Goal: Task Accomplishment & Management: Manage account settings

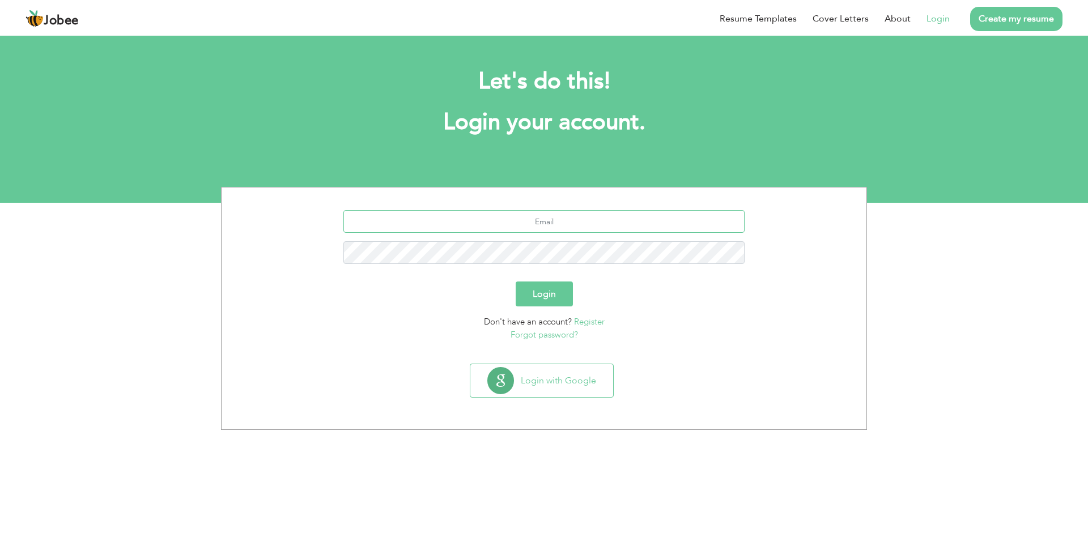
click at [574, 221] on input "text" at bounding box center [544, 221] width 402 height 23
type input "tayyabmian996@gmail.com"
click at [516, 282] on button "Login" at bounding box center [544, 294] width 57 height 25
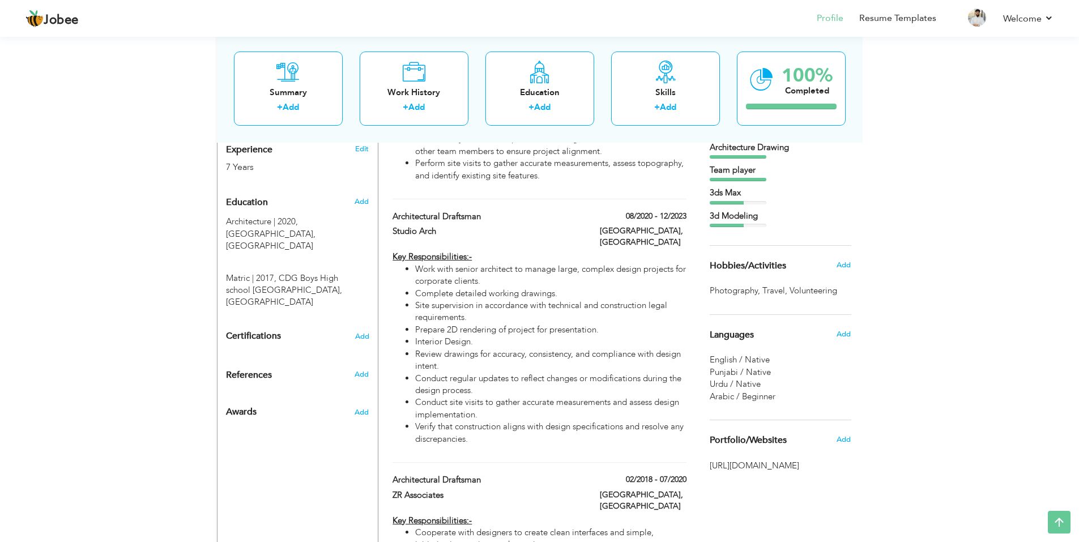
scroll to position [453, 0]
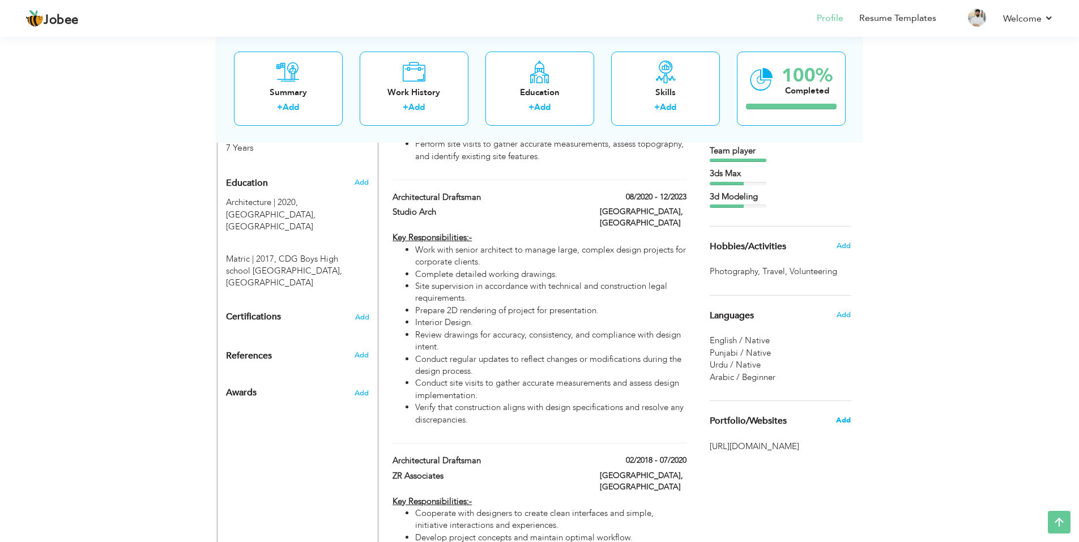
click at [842, 424] on span "Add" at bounding box center [843, 420] width 15 height 10
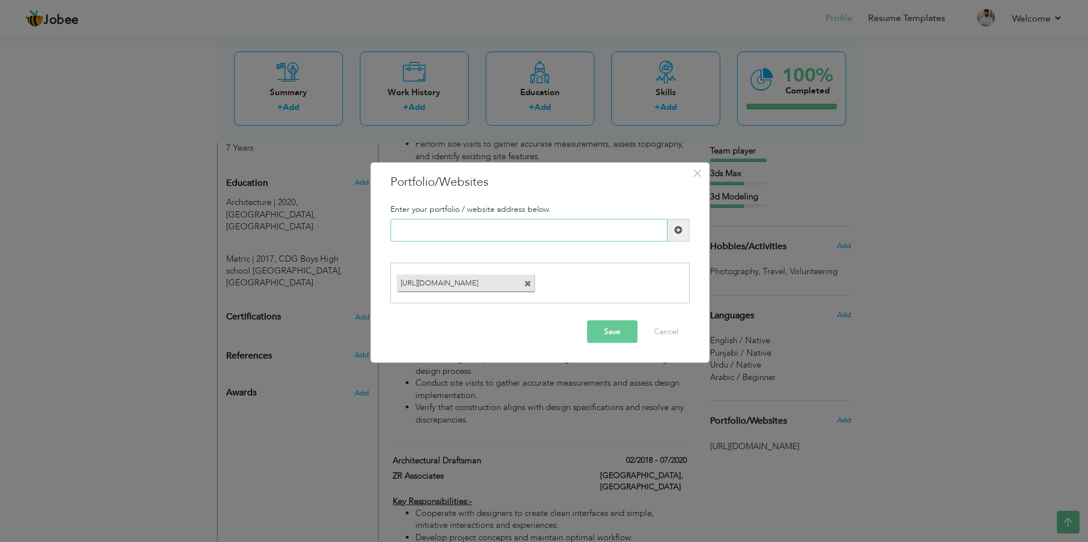
paste input "[URL][DOMAIN_NAME]"
type input "[URL][DOMAIN_NAME]"
click at [528, 285] on span at bounding box center [527, 283] width 7 height 7
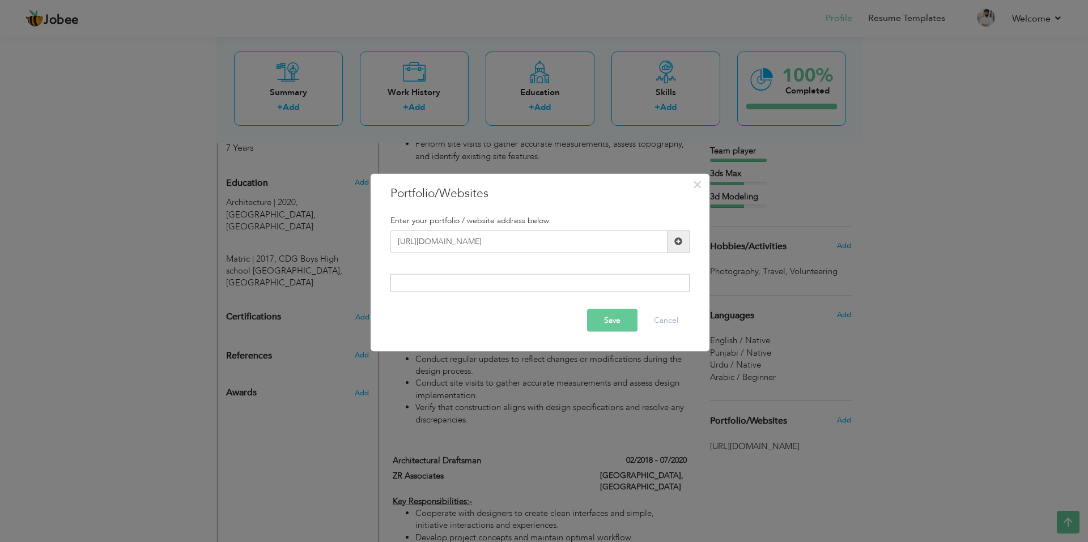
click at [608, 327] on button "Save" at bounding box center [612, 320] width 50 height 23
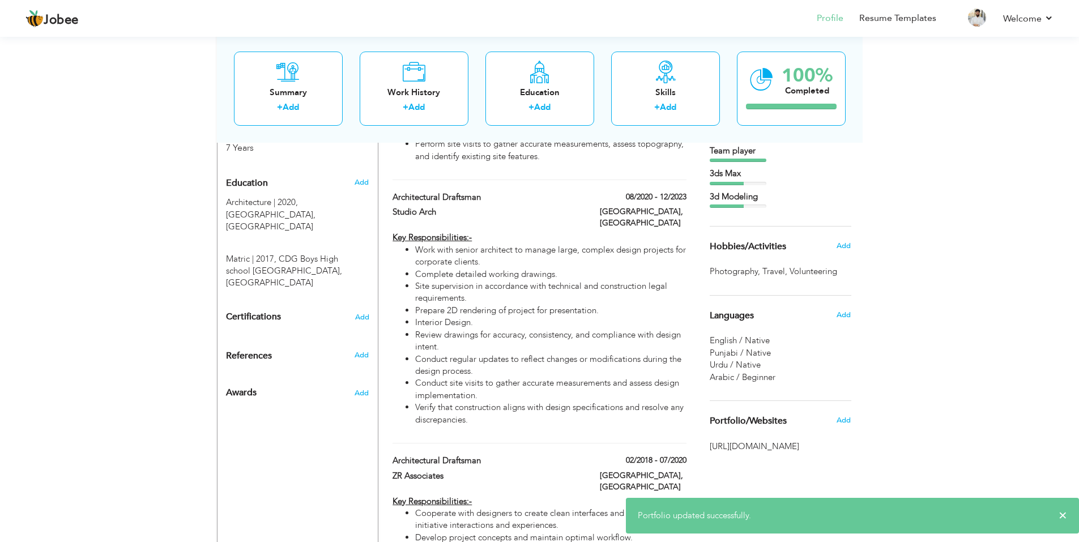
click at [769, 453] on span "[URL][DOMAIN_NAME]" at bounding box center [781, 447] width 142 height 12
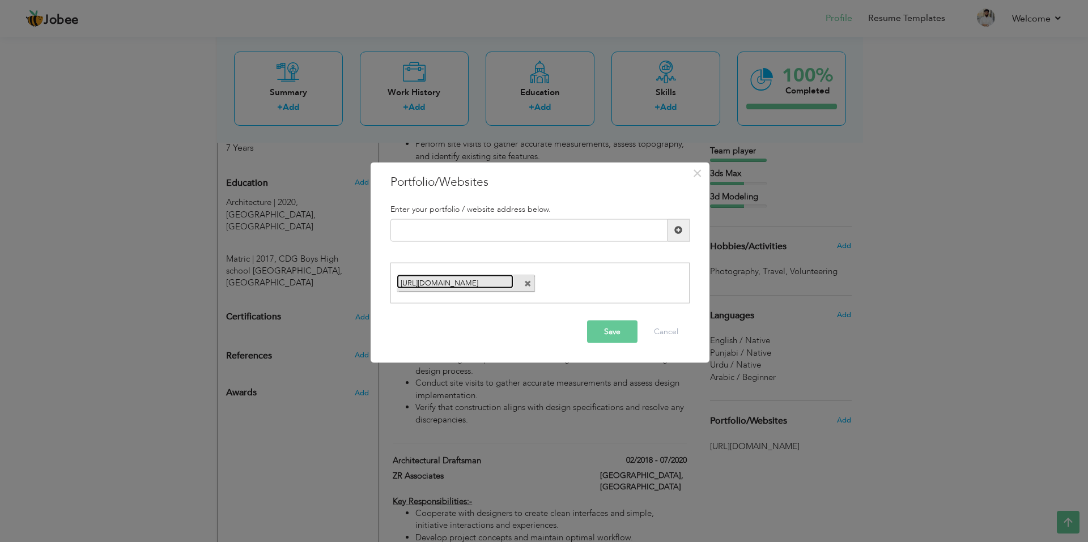
click at [495, 286] on link "[URL][DOMAIN_NAME]" at bounding box center [455, 282] width 117 height 14
click at [666, 331] on button "Cancel" at bounding box center [665, 332] width 47 height 23
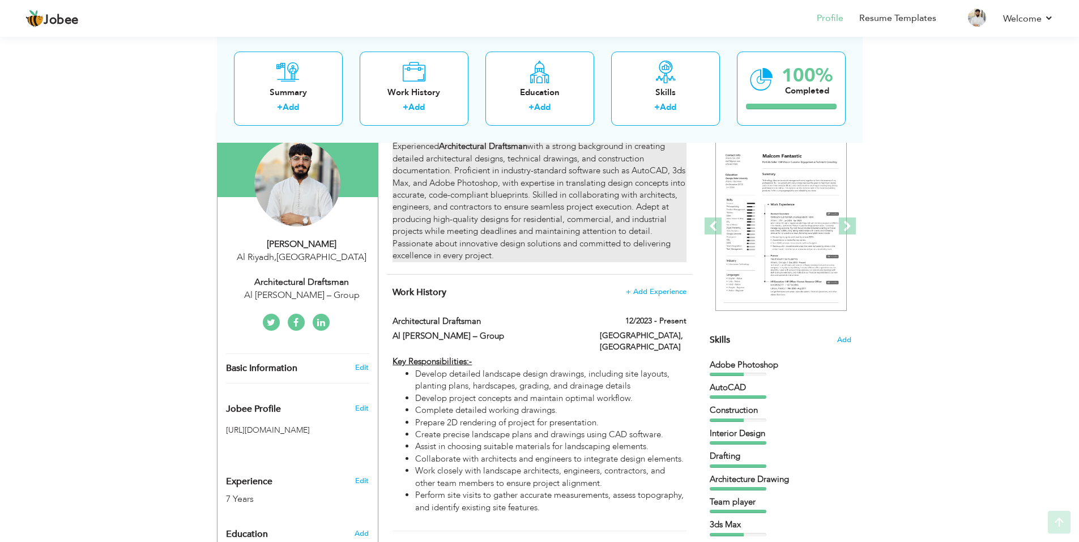
scroll to position [113, 0]
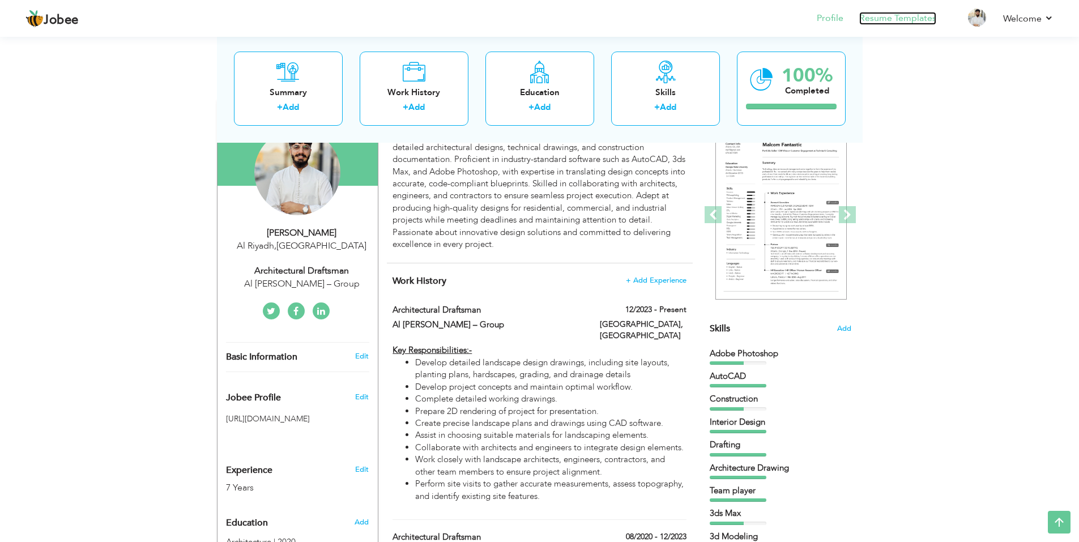
click at [893, 17] on link "Resume Templates" at bounding box center [897, 18] width 77 height 13
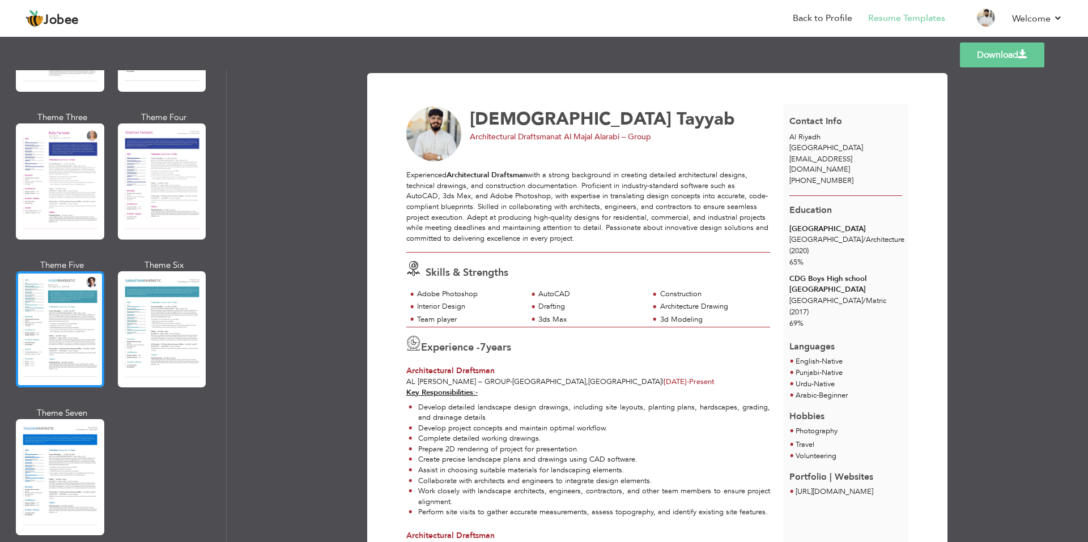
scroll to position [1498, 0]
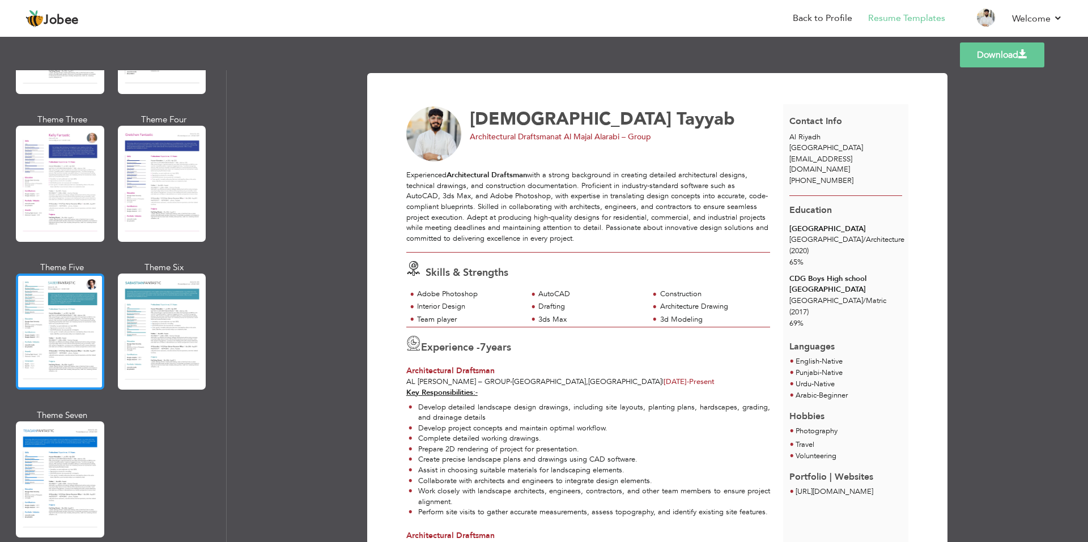
click at [62, 312] on div at bounding box center [60, 332] width 88 height 116
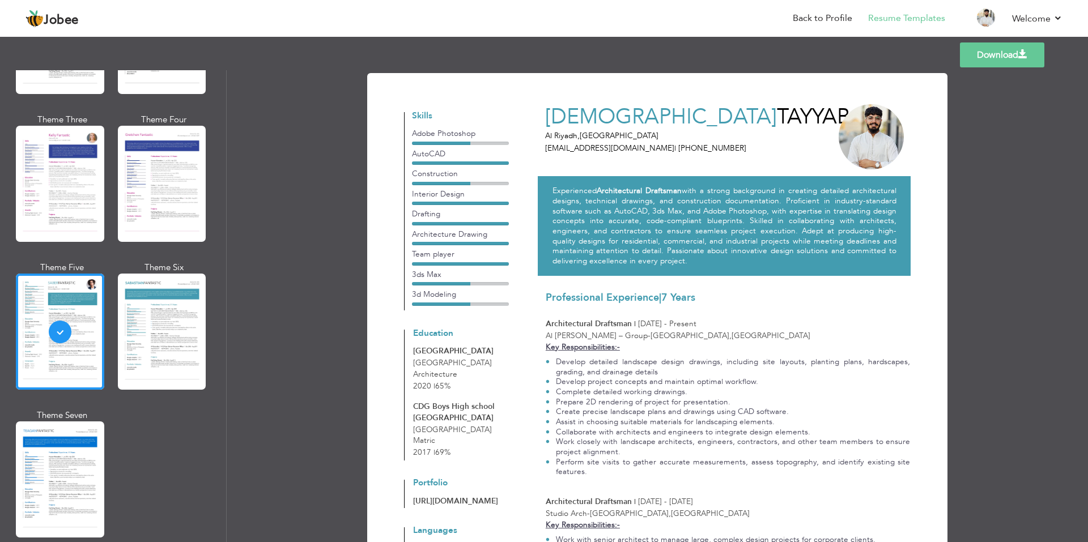
click at [976, 58] on link "Download" at bounding box center [1002, 54] width 84 height 25
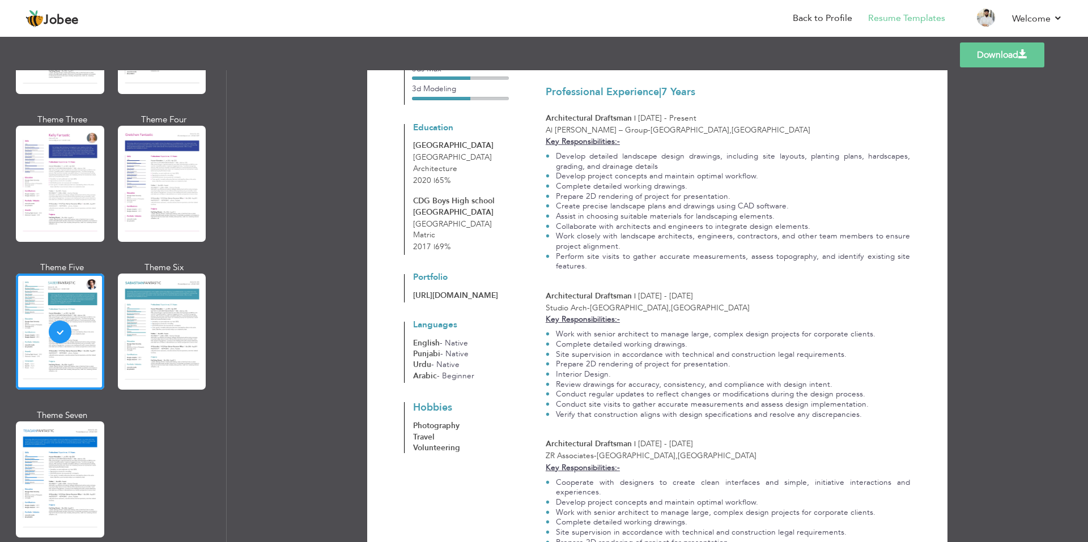
scroll to position [0, 0]
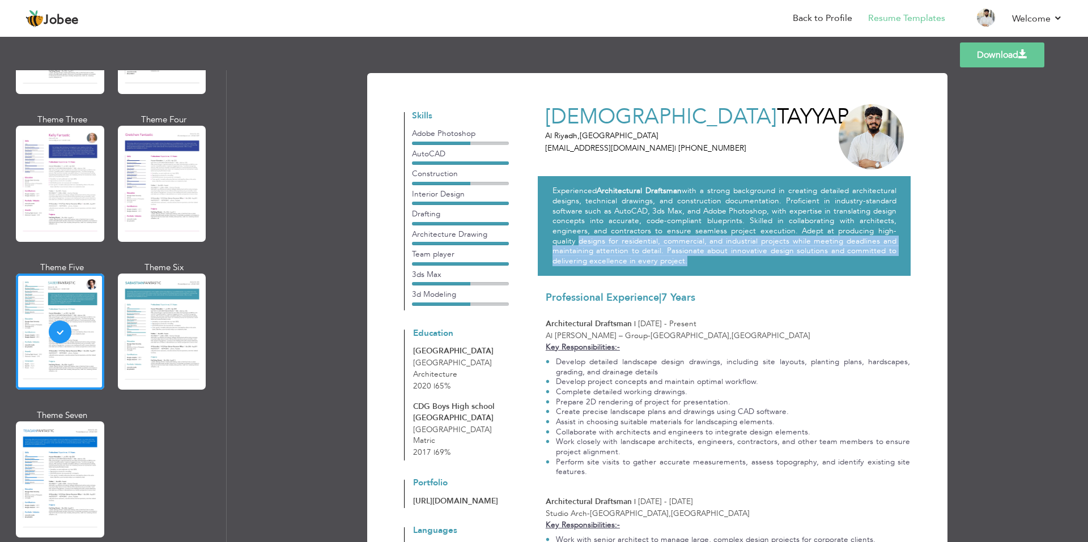
drag, startPoint x: 551, startPoint y: 242, endPoint x: 653, endPoint y: 263, distance: 104.7
click at [653, 263] on p "Experienced Architectural Draftsman with a strong background in creating detail…" at bounding box center [724, 226] width 344 height 80
click at [657, 261] on p "Experienced Architectural Draftsman with a strong background in creating detail…" at bounding box center [724, 226] width 344 height 80
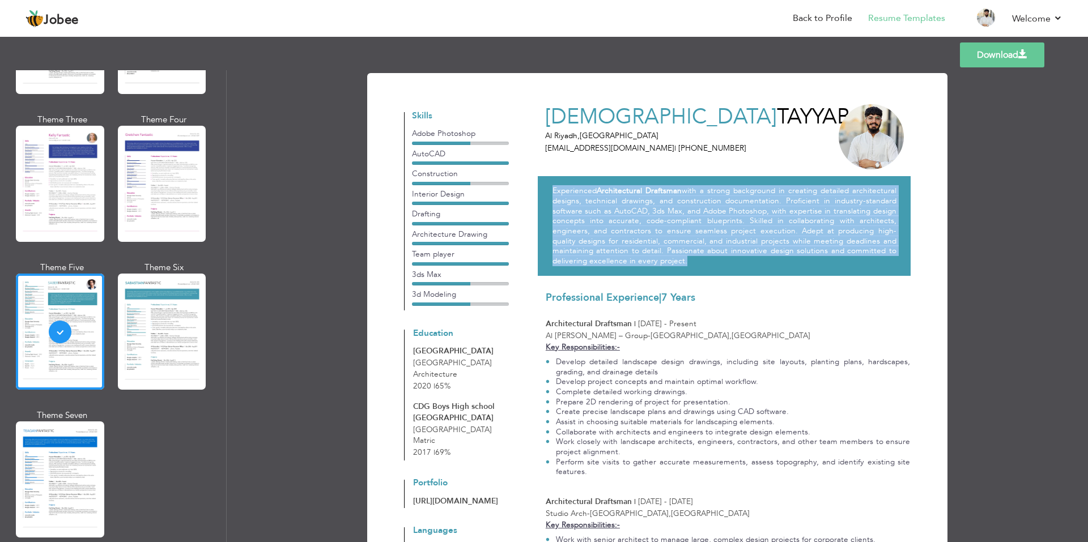
drag, startPoint x: 628, startPoint y: 258, endPoint x: 547, endPoint y: 189, distance: 106.5
click at [547, 189] on div "Experienced Architectural Draftsman with a strong background in creating detail…" at bounding box center [724, 225] width 373 height 99
click at [553, 189] on p "Experienced Architectural Draftsman with a strong background in creating detail…" at bounding box center [724, 226] width 344 height 80
drag, startPoint x: 543, startPoint y: 186, endPoint x: 654, endPoint y: 266, distance: 136.4
click at [654, 266] on div "Experienced Architectural Draftsman with a strong background in creating detail…" at bounding box center [724, 225] width 373 height 99
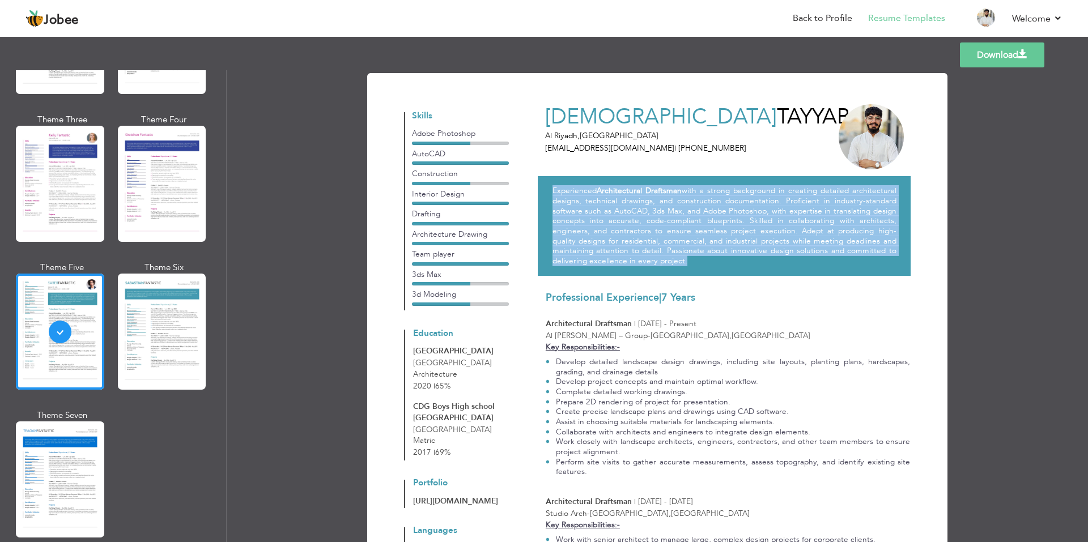
click at [651, 266] on p "Experienced Architectural Draftsman with a strong background in creating detail…" at bounding box center [724, 226] width 344 height 80
drag, startPoint x: 653, startPoint y: 265, endPoint x: 547, endPoint y: 187, distance: 131.8
click at [547, 187] on div "Experienced Architectural Draftsman with a strong background in creating detail…" at bounding box center [724, 225] width 373 height 99
click at [548, 187] on div "Experienced Architectural Draftsman with a strong background in creating detail…" at bounding box center [724, 225] width 373 height 99
drag, startPoint x: 548, startPoint y: 186, endPoint x: 644, endPoint y: 267, distance: 125.4
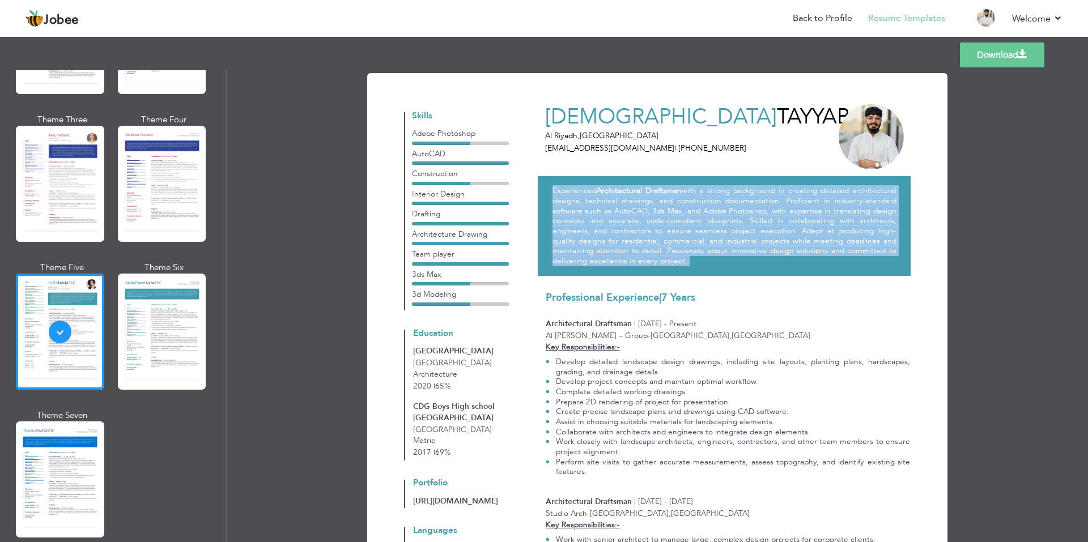
click at [644, 267] on div "Experienced Architectural Draftsman with a strong background in creating detail…" at bounding box center [724, 225] width 373 height 99
click at [646, 267] on div "Experienced Architectural Draftsman with a strong background in creating detail…" at bounding box center [724, 225] width 373 height 99
drag, startPoint x: 650, startPoint y: 265, endPoint x: 543, endPoint y: 181, distance: 136.0
click at [543, 181] on div "Experienced Architectural Draftsman with a strong background in creating detail…" at bounding box center [724, 225] width 373 height 99
click at [545, 186] on div "Experienced Architectural Draftsman with a strong background in creating detail…" at bounding box center [724, 225] width 373 height 99
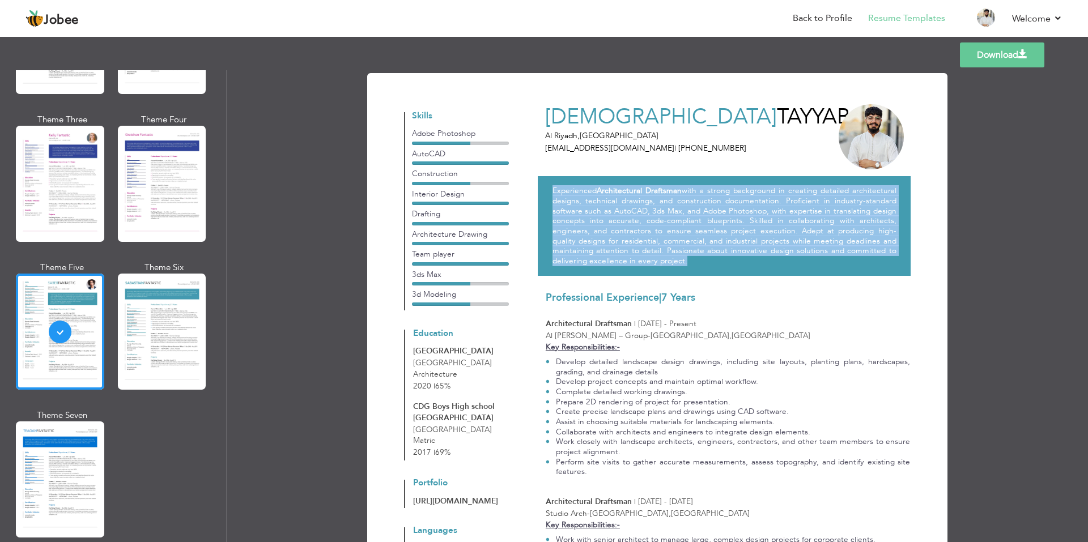
drag, startPoint x: 542, startPoint y: 184, endPoint x: 658, endPoint y: 271, distance: 144.5
click at [658, 271] on div "Experienced Architectural Draftsman with a strong background in creating detail…" at bounding box center [724, 225] width 373 height 99
click at [657, 264] on p "Experienced Architectural Draftsman with a strong background in creating detail…" at bounding box center [724, 226] width 344 height 80
drag, startPoint x: 657, startPoint y: 264, endPoint x: 545, endPoint y: 191, distance: 133.6
click at [545, 189] on div "Experienced Architectural Draftsman with a strong background in creating detail…" at bounding box center [724, 225] width 373 height 99
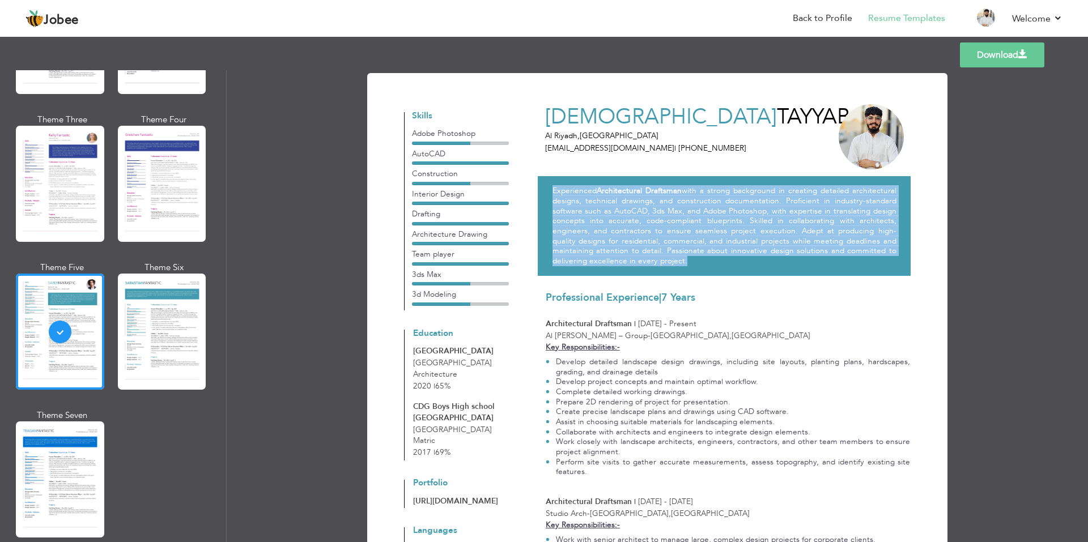
click at [546, 193] on div "Experienced Architectural Draftsman with a strong background in creating detail…" at bounding box center [724, 225] width 373 height 99
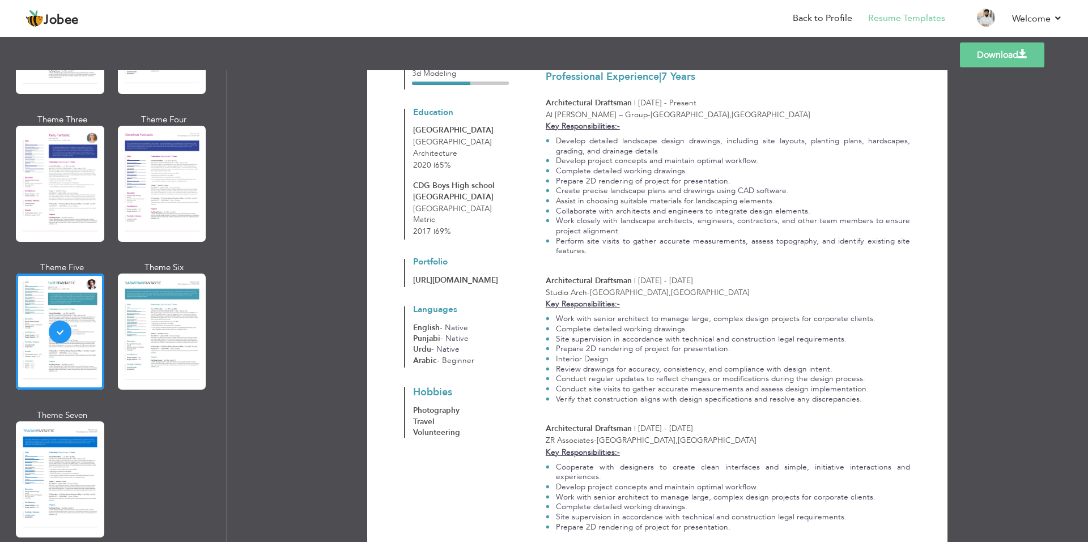
scroll to position [227, 0]
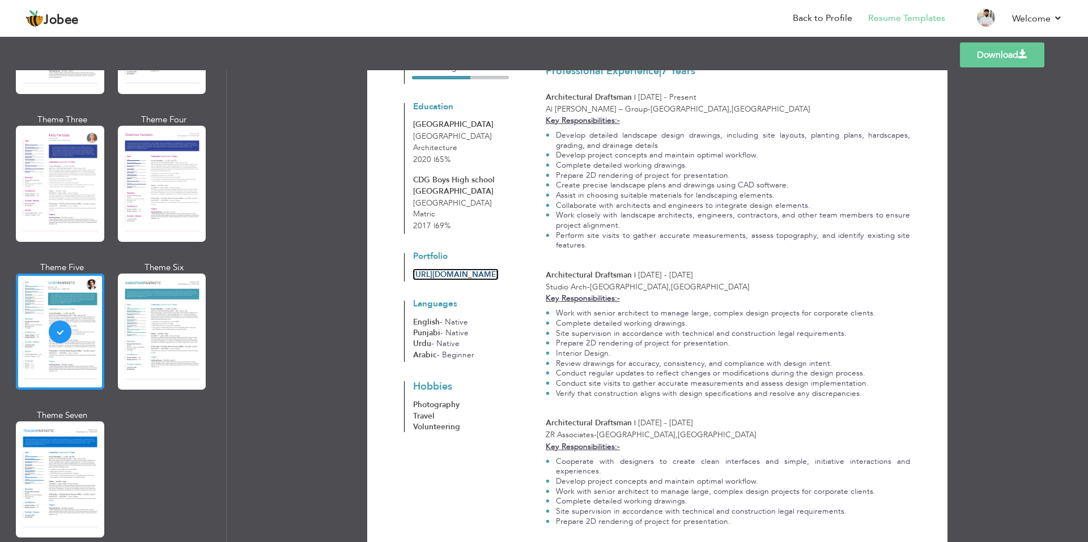
click at [442, 280] on link "[URL][DOMAIN_NAME]" at bounding box center [455, 274] width 85 height 11
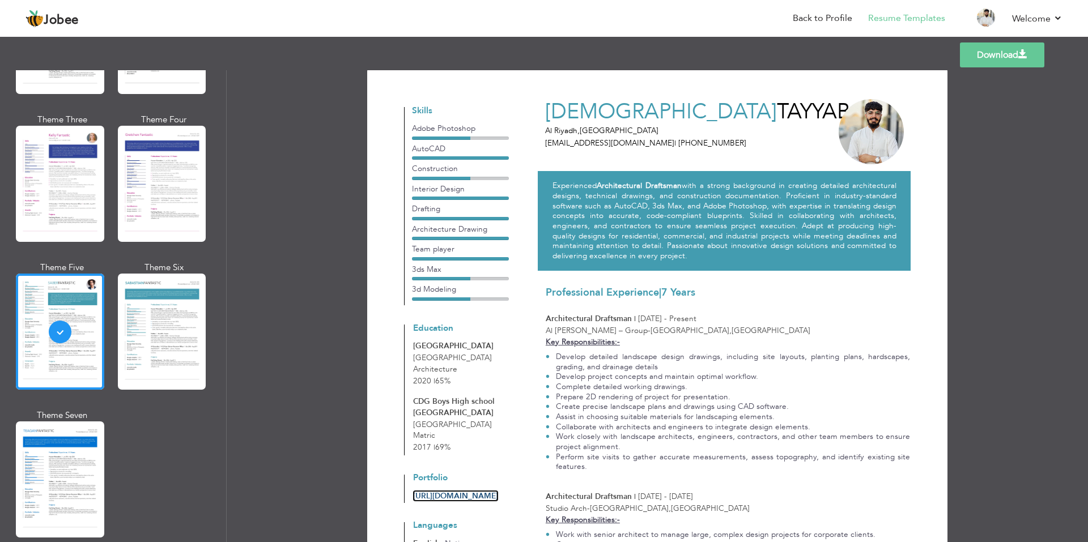
scroll to position [0, 0]
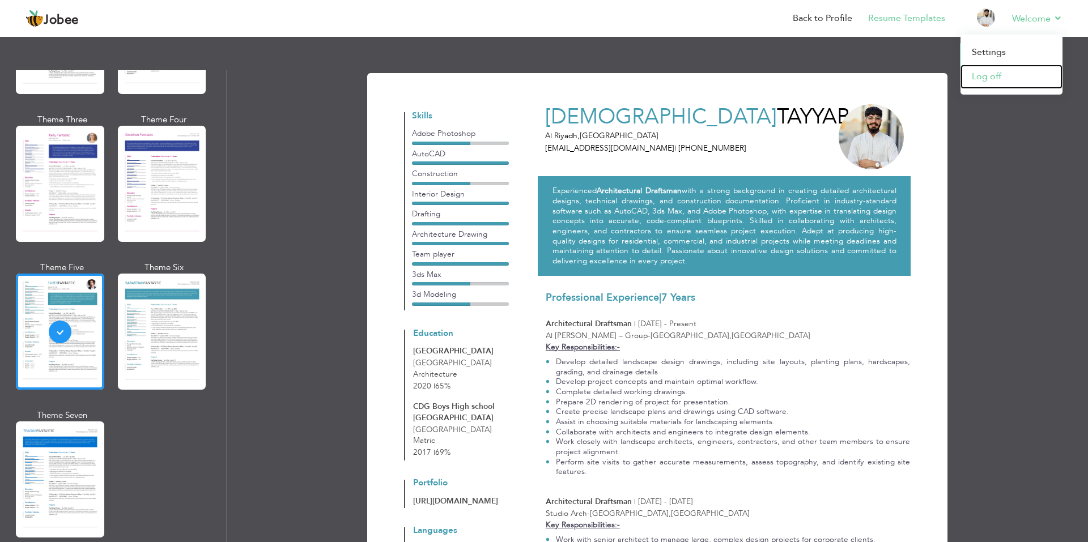
click at [995, 77] on link "Log off" at bounding box center [1011, 77] width 102 height 24
